Goal: Task Accomplishment & Management: Manage account settings

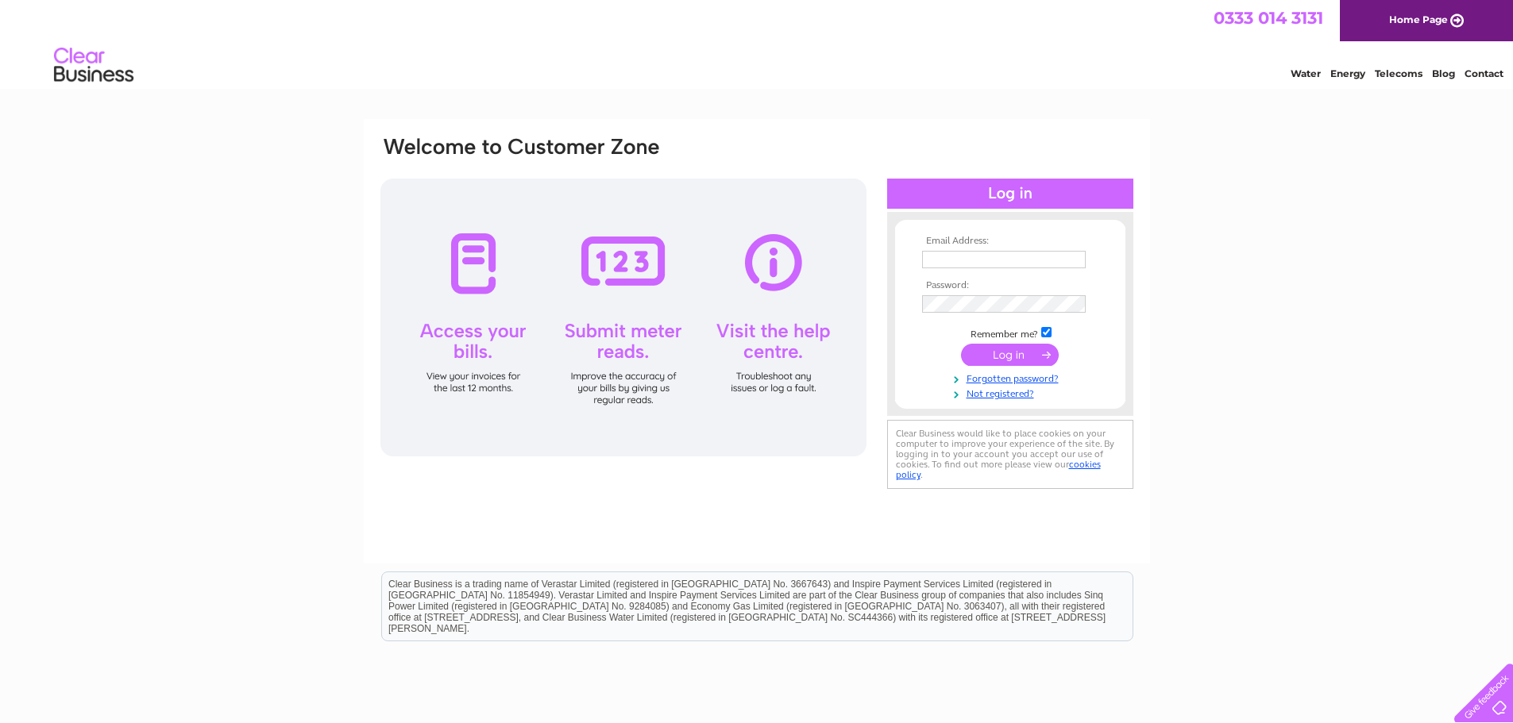
type input "adminparish@saintstephens.co.uk"
click at [1038, 352] on input "submit" at bounding box center [1010, 355] width 98 height 22
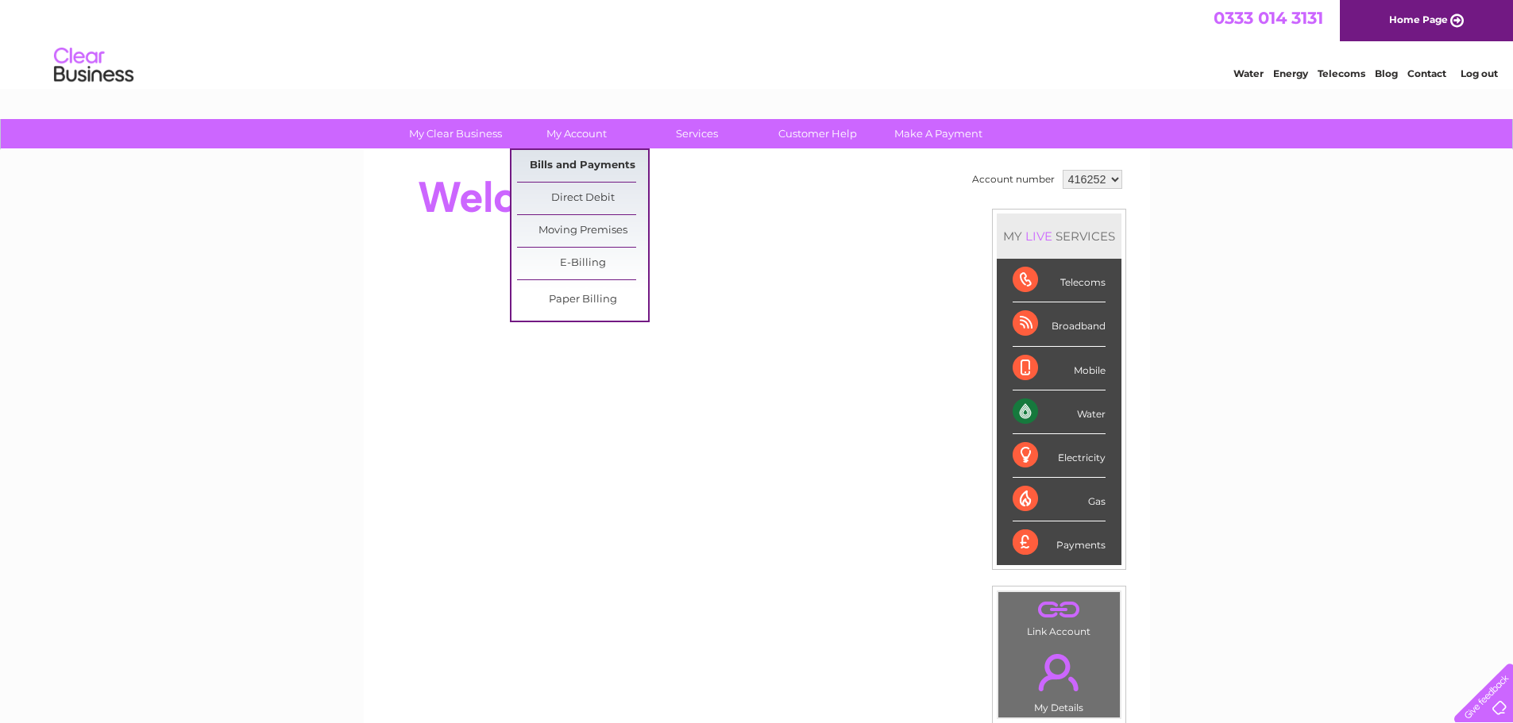
click at [587, 168] on link "Bills and Payments" at bounding box center [582, 166] width 131 height 32
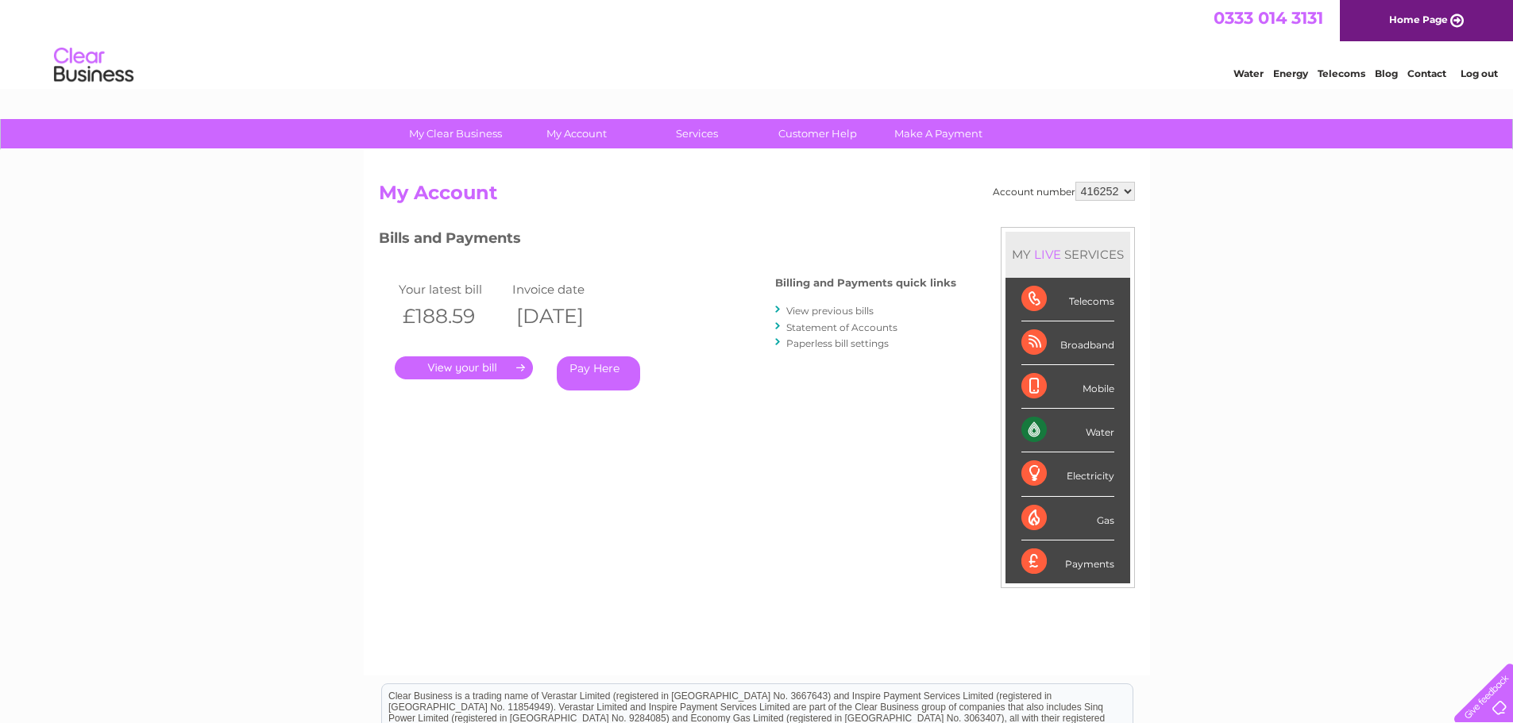
click at [481, 367] on link "." at bounding box center [464, 368] width 138 height 23
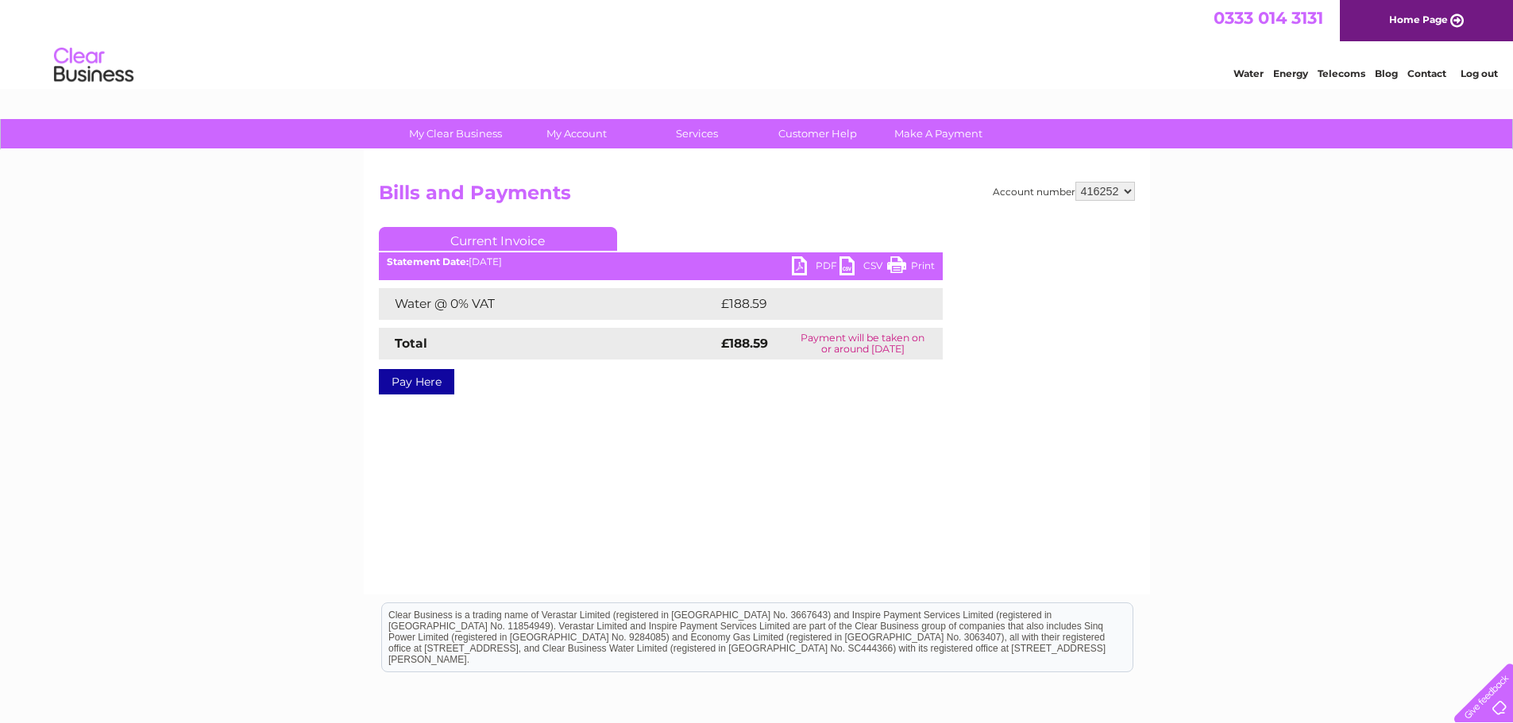
click at [817, 262] on link "PDF" at bounding box center [816, 267] width 48 height 23
click at [1480, 74] on link "Log out" at bounding box center [1478, 73] width 37 height 12
